Goal: Task Accomplishment & Management: Manage account settings

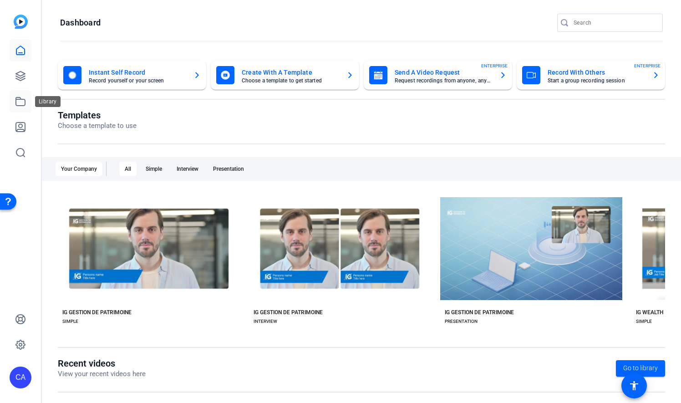
click at [24, 102] on icon at bounding box center [20, 101] width 11 height 11
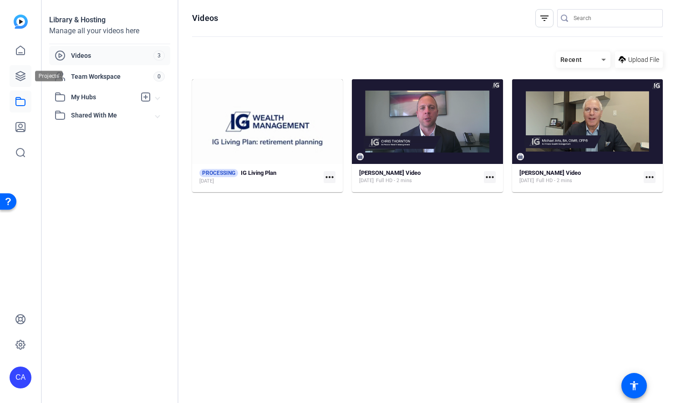
click at [23, 79] on icon at bounding box center [20, 75] width 9 height 9
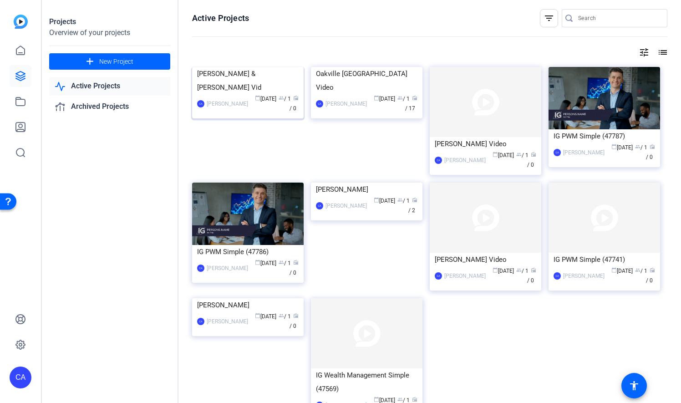
click at [240, 67] on img at bounding box center [247, 67] width 111 height 0
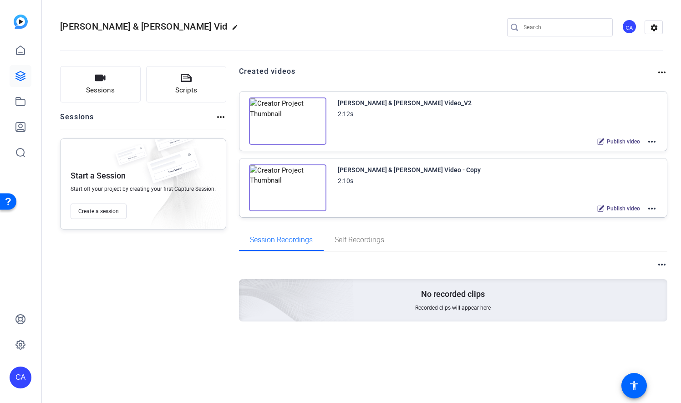
click at [651, 141] on mat-icon "more_horiz" at bounding box center [651, 141] width 11 height 11
click at [629, 151] on span "Edit in Creator" at bounding box center [618, 152] width 63 height 11
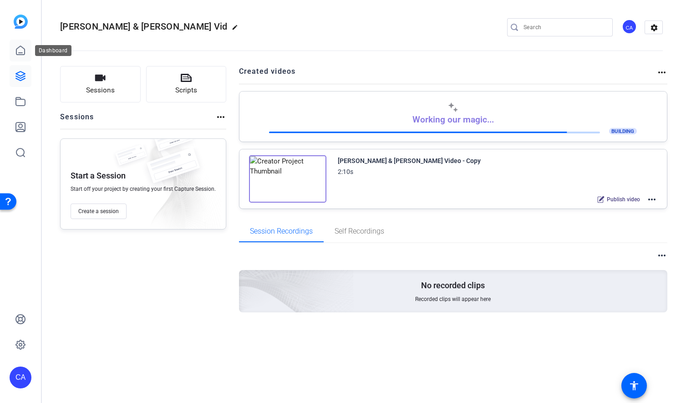
click at [22, 51] on icon at bounding box center [20, 50] width 11 height 11
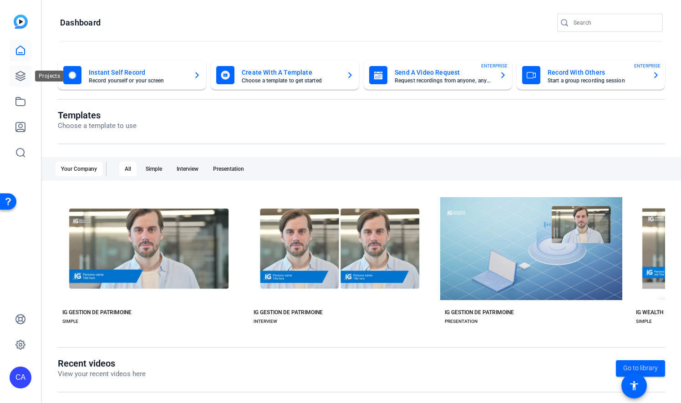
click at [23, 73] on icon at bounding box center [20, 76] width 11 height 11
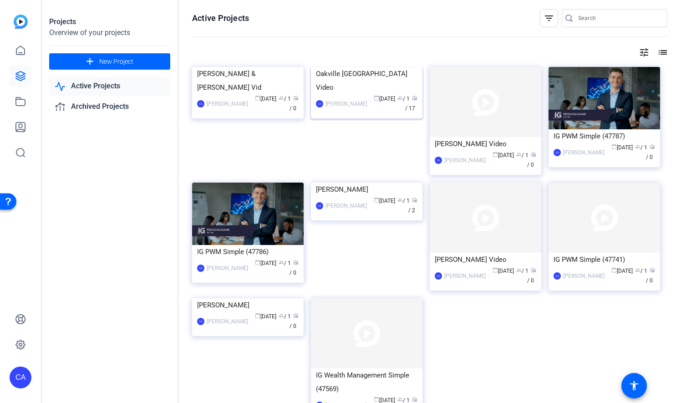
click at [349, 94] on div "Oakville [GEOGRAPHIC_DATA] Video" at bounding box center [366, 80] width 101 height 27
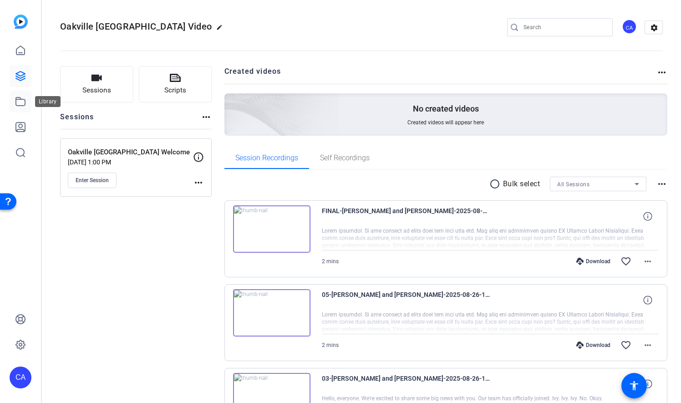
click at [21, 97] on icon at bounding box center [20, 101] width 11 height 11
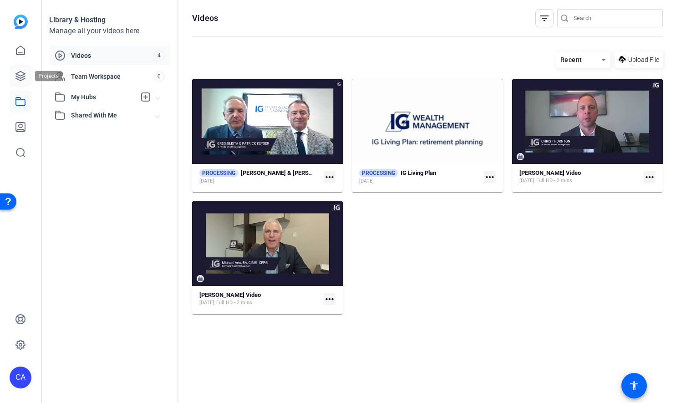
click at [22, 78] on icon at bounding box center [20, 76] width 11 height 11
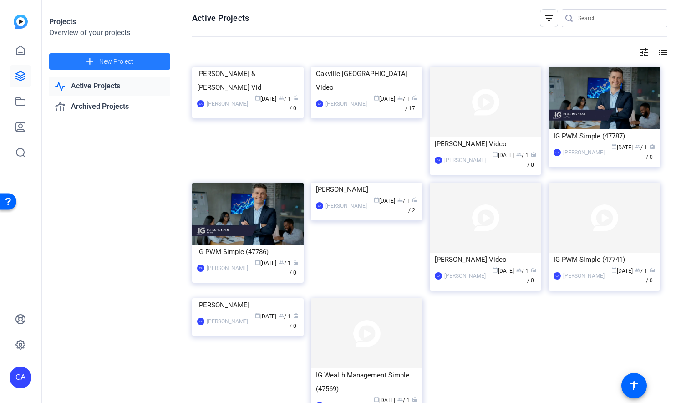
click at [101, 61] on span "New Project" at bounding box center [116, 62] width 34 height 10
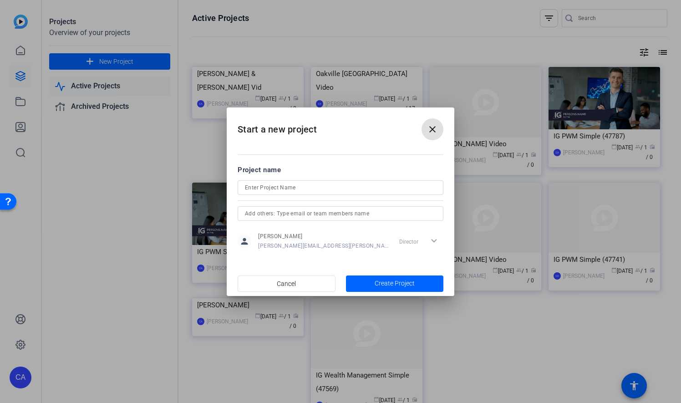
click at [319, 184] on input at bounding box center [340, 187] width 191 height 11
type input "[PERSON_NAME] and [PERSON_NAME] Video"
drag, startPoint x: 405, startPoint y: 279, endPoint x: 349, endPoint y: 283, distance: 56.6
click at [349, 283] on span "button" at bounding box center [395, 284] width 98 height 22
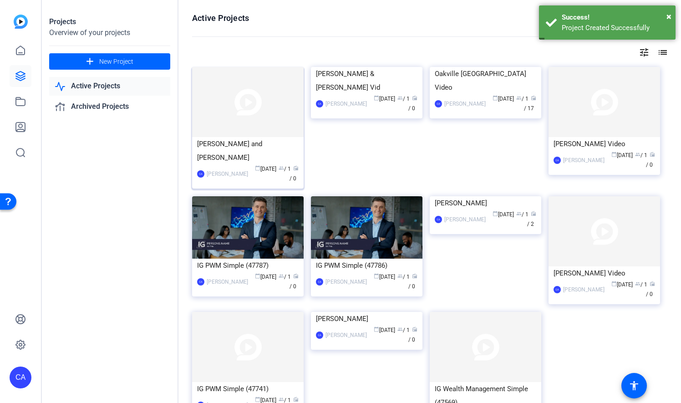
click at [238, 147] on div "[PERSON_NAME] and [PERSON_NAME]" at bounding box center [247, 150] width 101 height 27
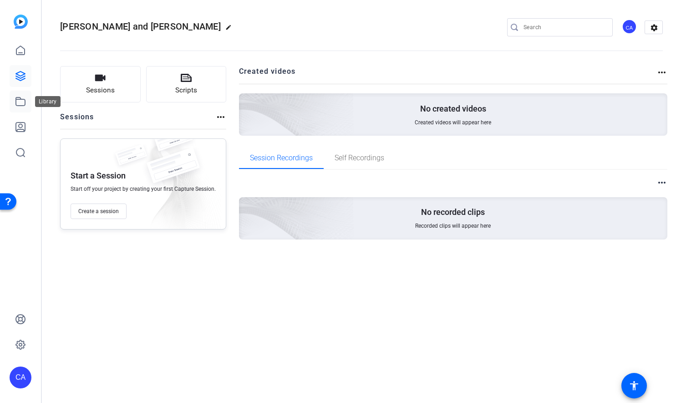
click at [21, 100] on icon at bounding box center [20, 101] width 11 height 11
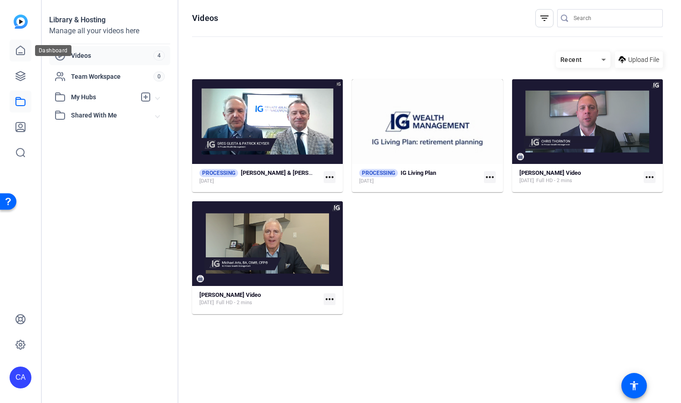
click at [25, 53] on icon at bounding box center [20, 50] width 11 height 11
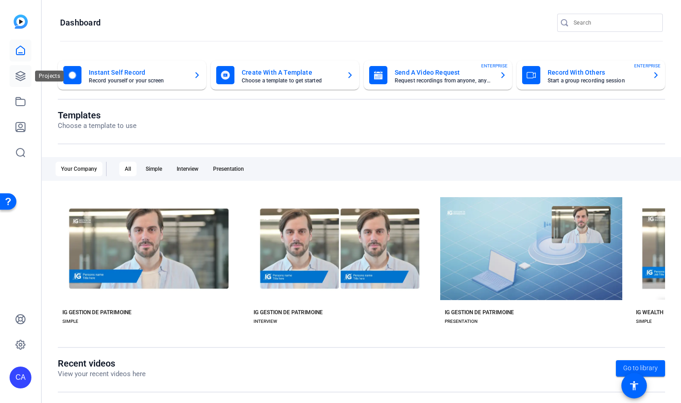
click at [25, 76] on icon at bounding box center [20, 75] width 9 height 9
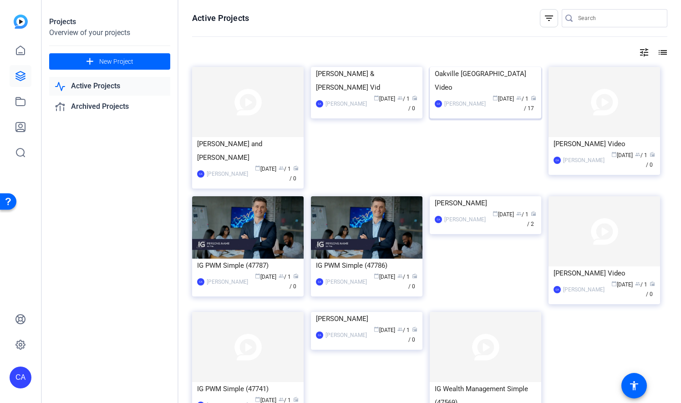
click at [478, 67] on img at bounding box center [485, 67] width 111 height 0
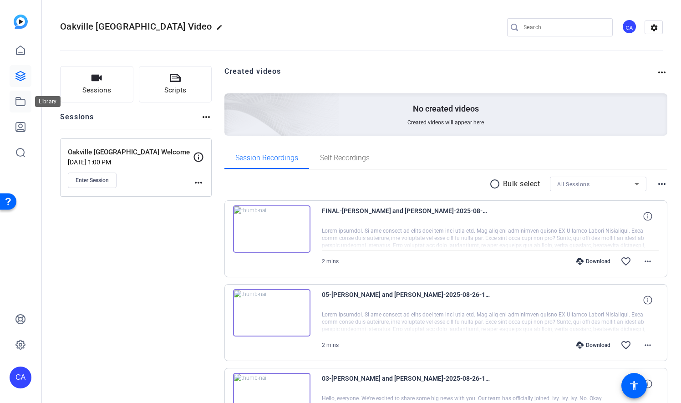
click at [23, 101] on icon at bounding box center [20, 101] width 11 height 11
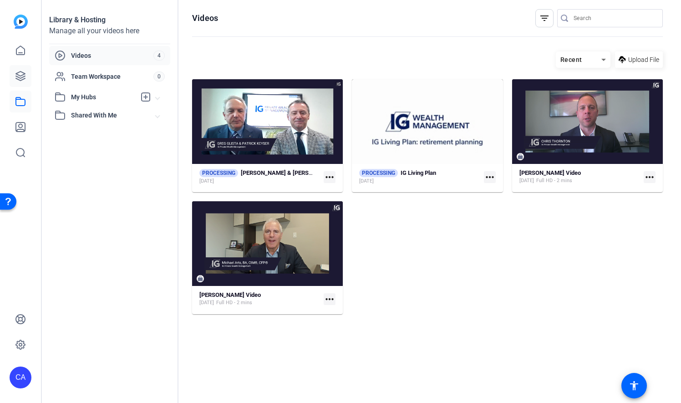
click at [16, 75] on icon at bounding box center [20, 76] width 11 height 11
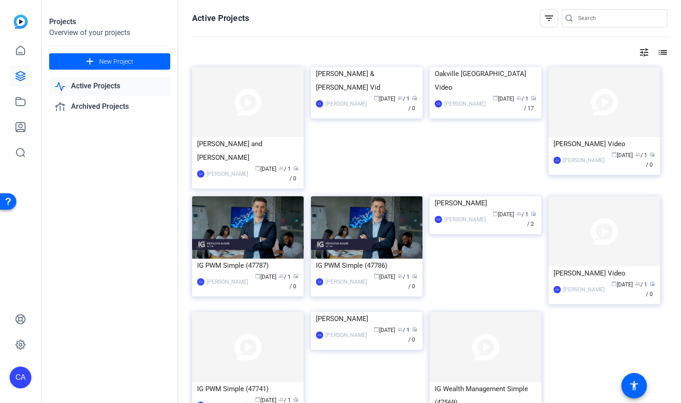
drag, startPoint x: 242, startPoint y: 149, endPoint x: 211, endPoint y: 147, distance: 30.6
click at [211, 147] on div "[PERSON_NAME] and [PERSON_NAME]" at bounding box center [247, 150] width 101 height 27
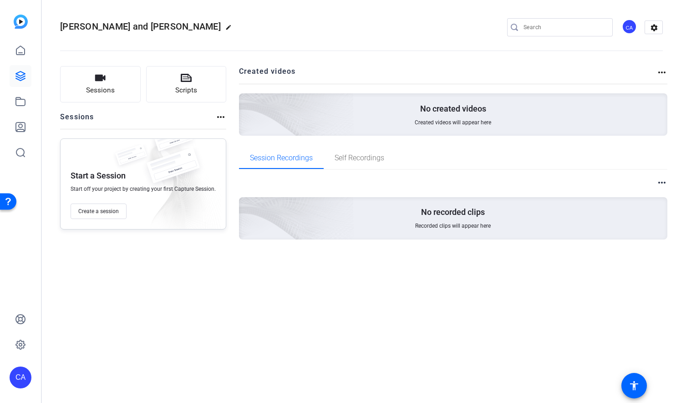
click at [664, 73] on mat-icon "more_horiz" at bounding box center [661, 72] width 11 height 11
click at [349, 292] on div at bounding box center [340, 201] width 681 height 403
click at [115, 90] on button "Sessions" at bounding box center [100, 84] width 81 height 36
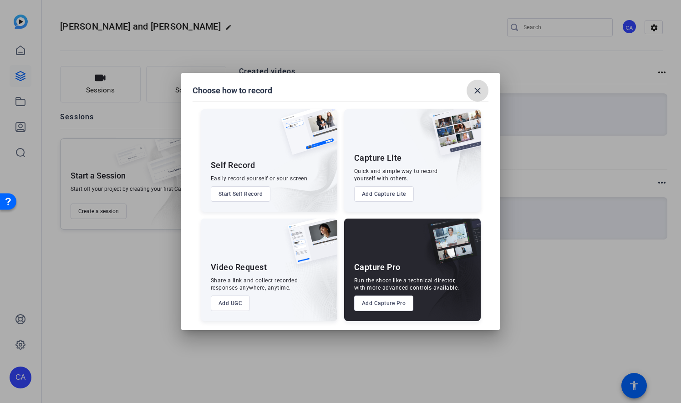
click at [480, 89] on mat-icon "close" at bounding box center [477, 90] width 11 height 11
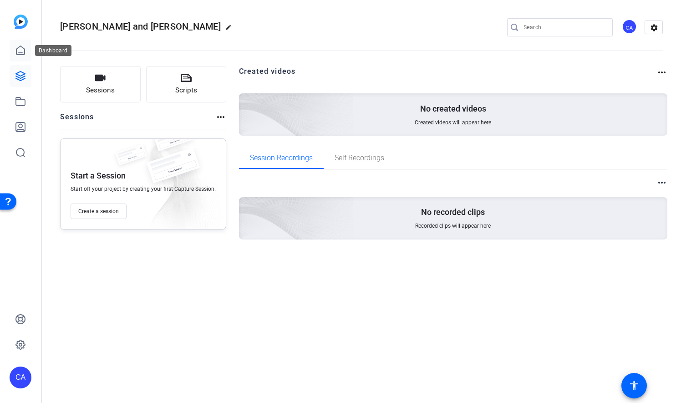
click at [20, 51] on icon at bounding box center [20, 50] width 11 height 11
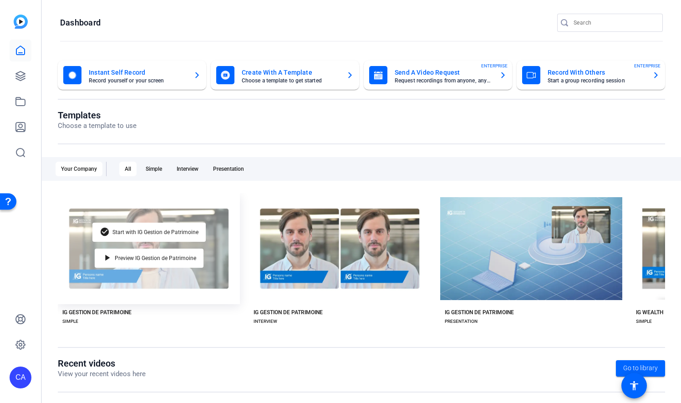
scroll to position [113, 0]
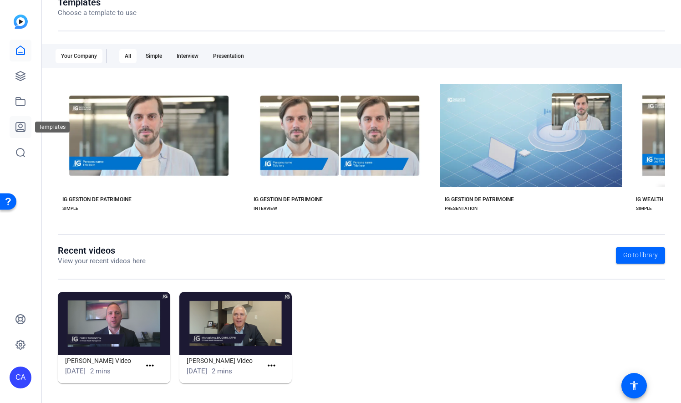
click at [15, 126] on icon at bounding box center [20, 126] width 11 height 11
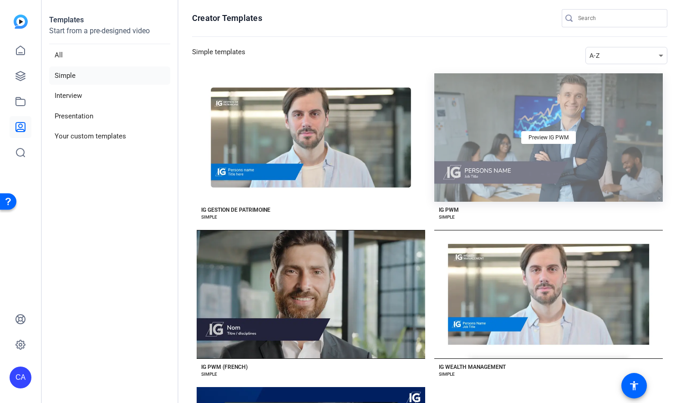
scroll to position [0, 0]
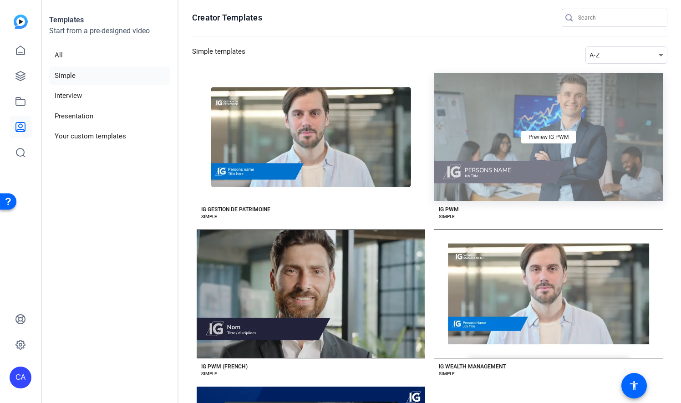
click at [604, 157] on div "Preview IG PWM" at bounding box center [548, 137] width 228 height 128
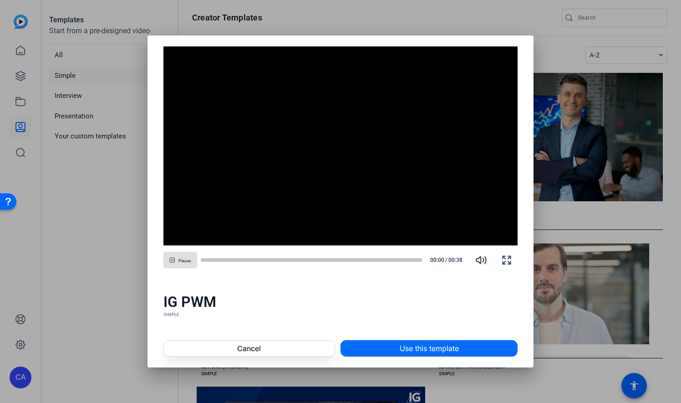
click at [451, 345] on span "Use this template" at bounding box center [428, 348] width 59 height 11
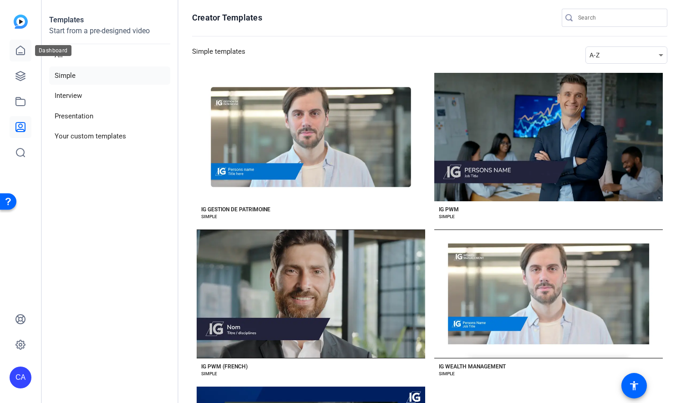
click at [14, 48] on link at bounding box center [21, 51] width 22 height 22
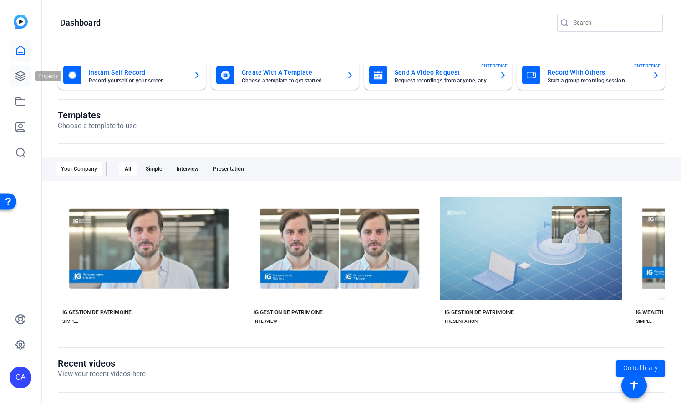
click at [21, 85] on link at bounding box center [21, 76] width 22 height 22
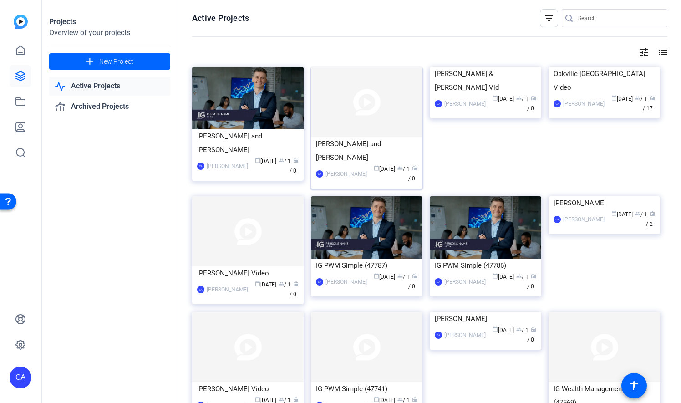
drag, startPoint x: 395, startPoint y: 86, endPoint x: 319, endPoint y: 178, distance: 119.3
click at [319, 178] on div "CA [PERSON_NAME] calendar_today [DATE] group / 1 radio / 0" at bounding box center [366, 173] width 101 height 19
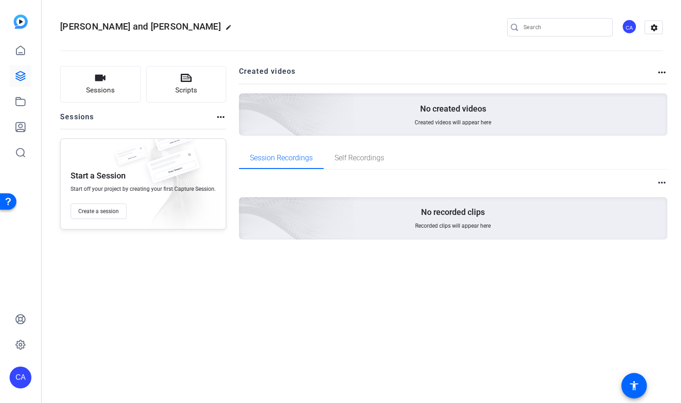
click at [662, 76] on mat-icon "more_horiz" at bounding box center [661, 72] width 11 height 11
click at [652, 24] on div at bounding box center [340, 201] width 681 height 403
click at [653, 30] on mat-icon "settings" at bounding box center [654, 28] width 18 height 14
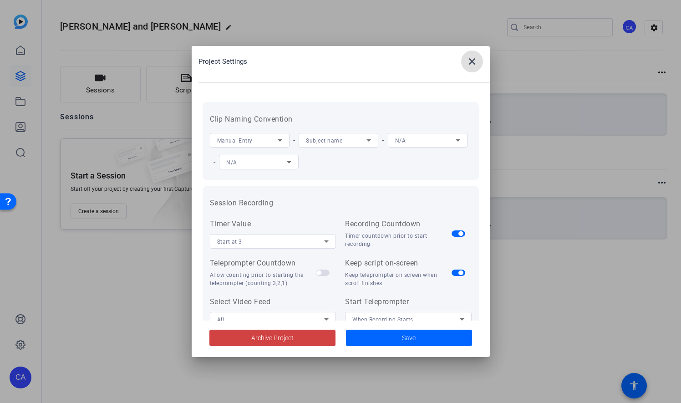
click at [476, 60] on mat-icon "close" at bounding box center [471, 61] width 11 height 11
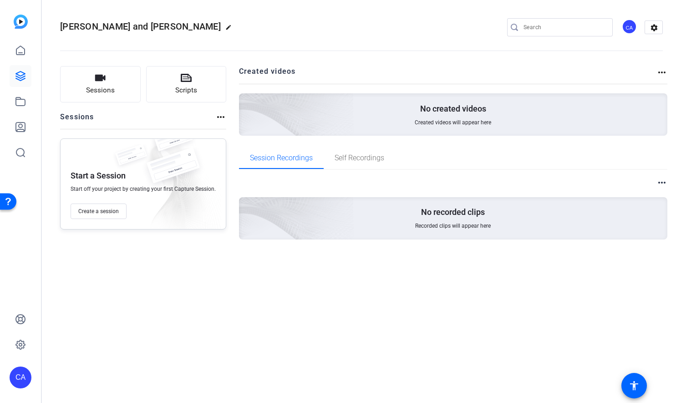
click at [661, 71] on mat-icon "more_horiz" at bounding box center [661, 72] width 11 height 11
click at [657, 71] on div at bounding box center [340, 201] width 681 height 403
click at [653, 28] on mat-icon "settings" at bounding box center [654, 28] width 18 height 14
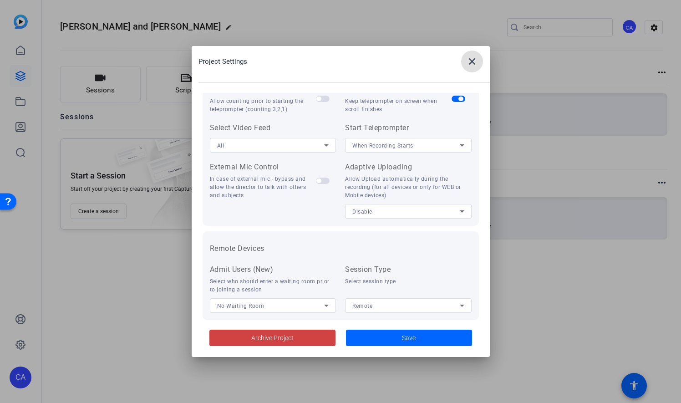
scroll to position [188, 0]
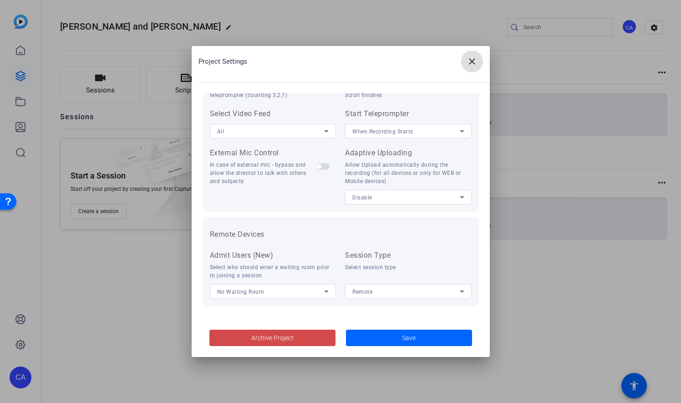
click at [270, 337] on span "Archive Project" at bounding box center [272, 338] width 42 height 10
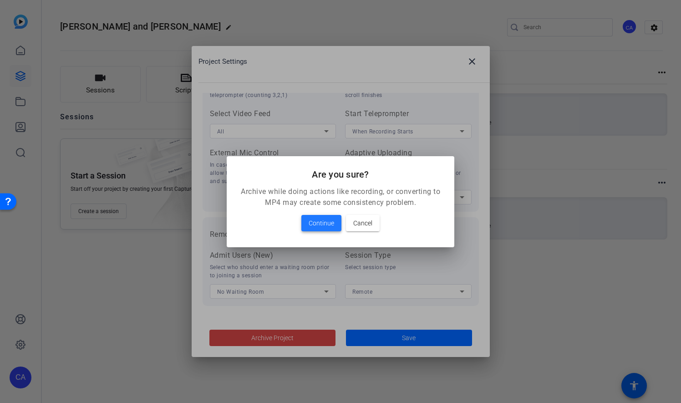
click at [327, 222] on span "Continue" at bounding box center [320, 222] width 25 height 11
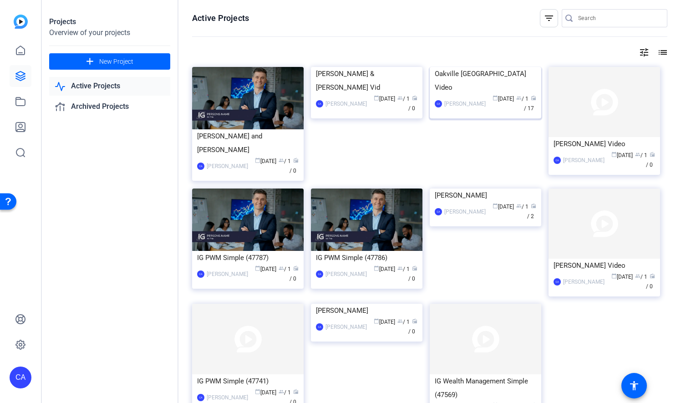
click at [482, 67] on img at bounding box center [485, 67] width 111 height 0
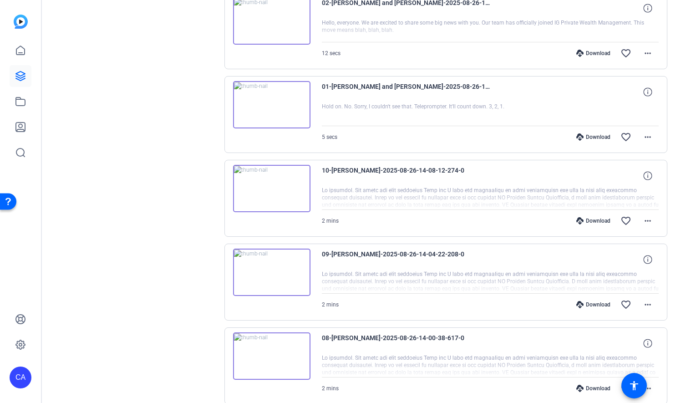
scroll to position [627, 0]
click at [294, 199] on img at bounding box center [271, 187] width 77 height 47
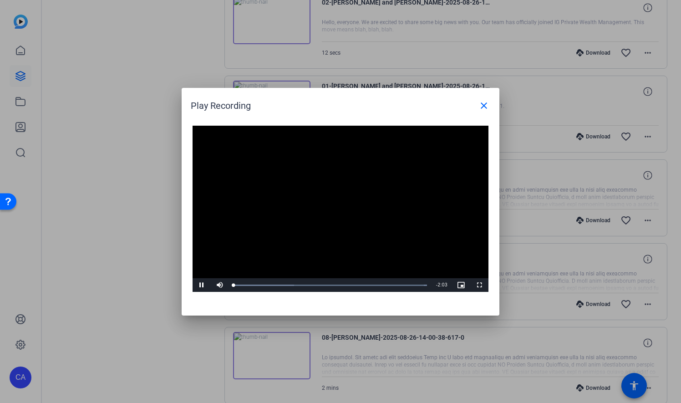
click at [336, 207] on video "Video Player" at bounding box center [340, 209] width 296 height 167
click at [203, 285] on span "Video Player" at bounding box center [201, 285] width 18 height 0
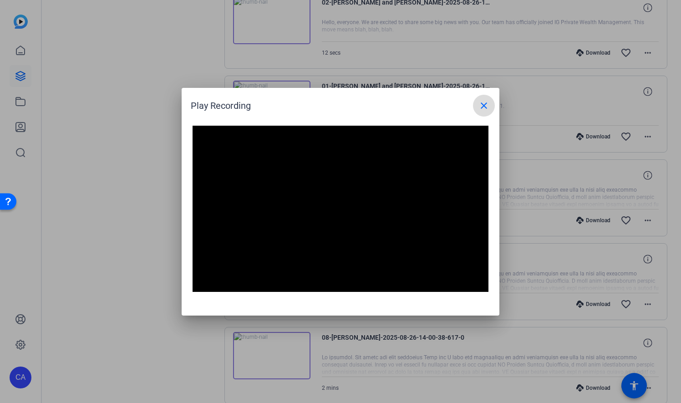
click at [485, 108] on mat-icon "close" at bounding box center [483, 105] width 11 height 11
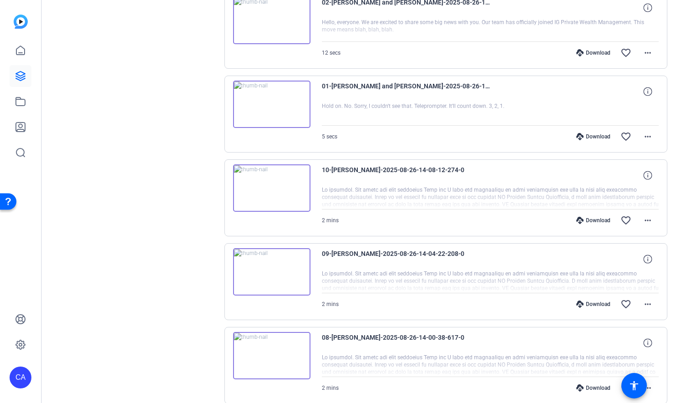
click at [287, 275] on img at bounding box center [271, 271] width 77 height 47
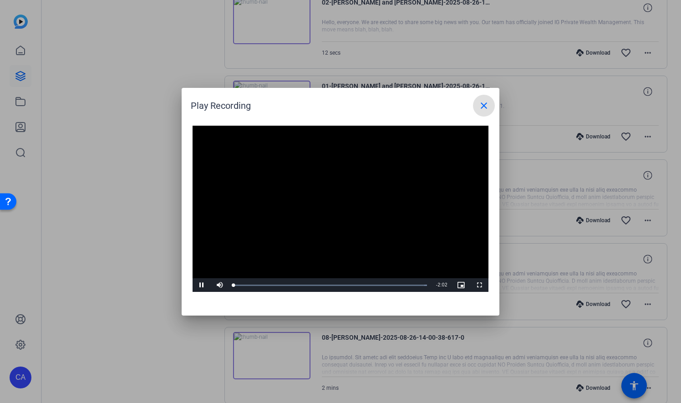
click at [334, 199] on video "Video Player" at bounding box center [340, 209] width 296 height 167
click at [202, 285] on span "Video Player" at bounding box center [201, 285] width 18 height 0
click at [484, 106] on mat-icon "close" at bounding box center [483, 105] width 11 height 11
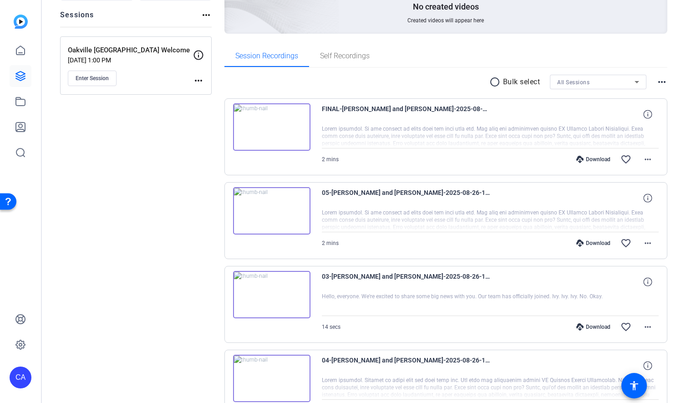
scroll to position [99, 0]
